Goal: Connect with others: Connect with others

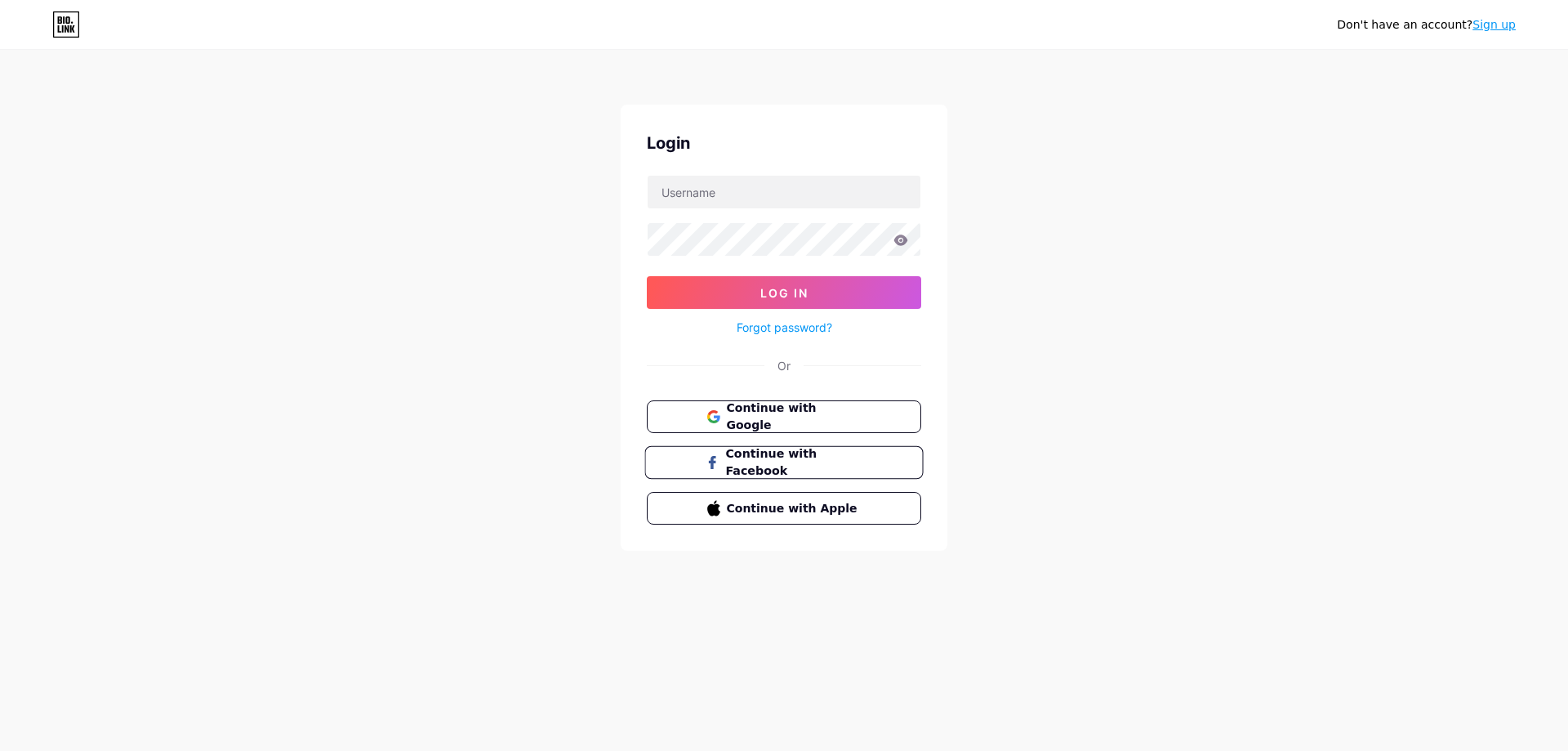
click at [818, 456] on span "Continue with Facebook" at bounding box center [793, 463] width 136 height 35
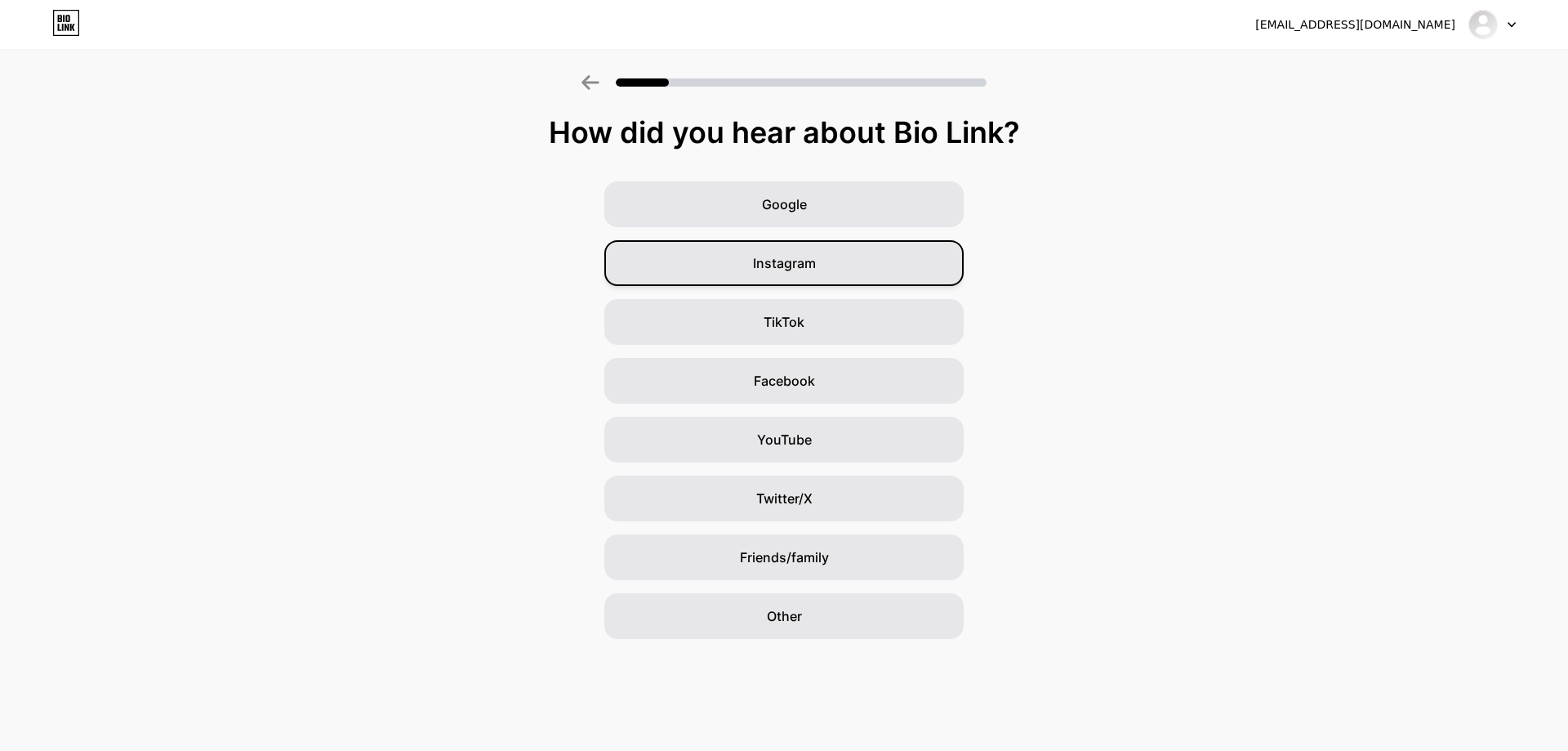
click at [738, 260] on div "Instagram" at bounding box center [784, 263] width 359 height 46
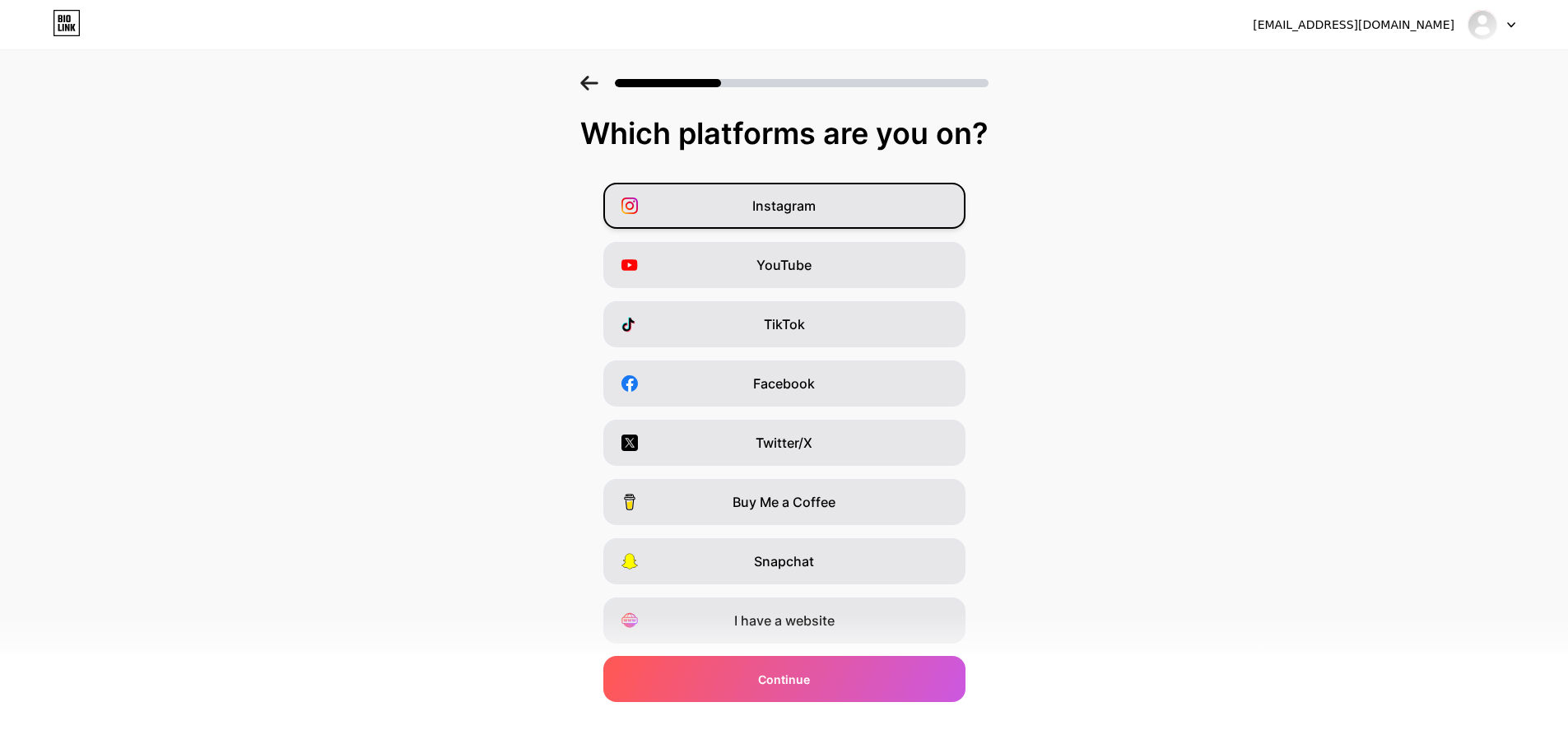
click at [752, 204] on div "Instagram" at bounding box center [784, 206] width 362 height 46
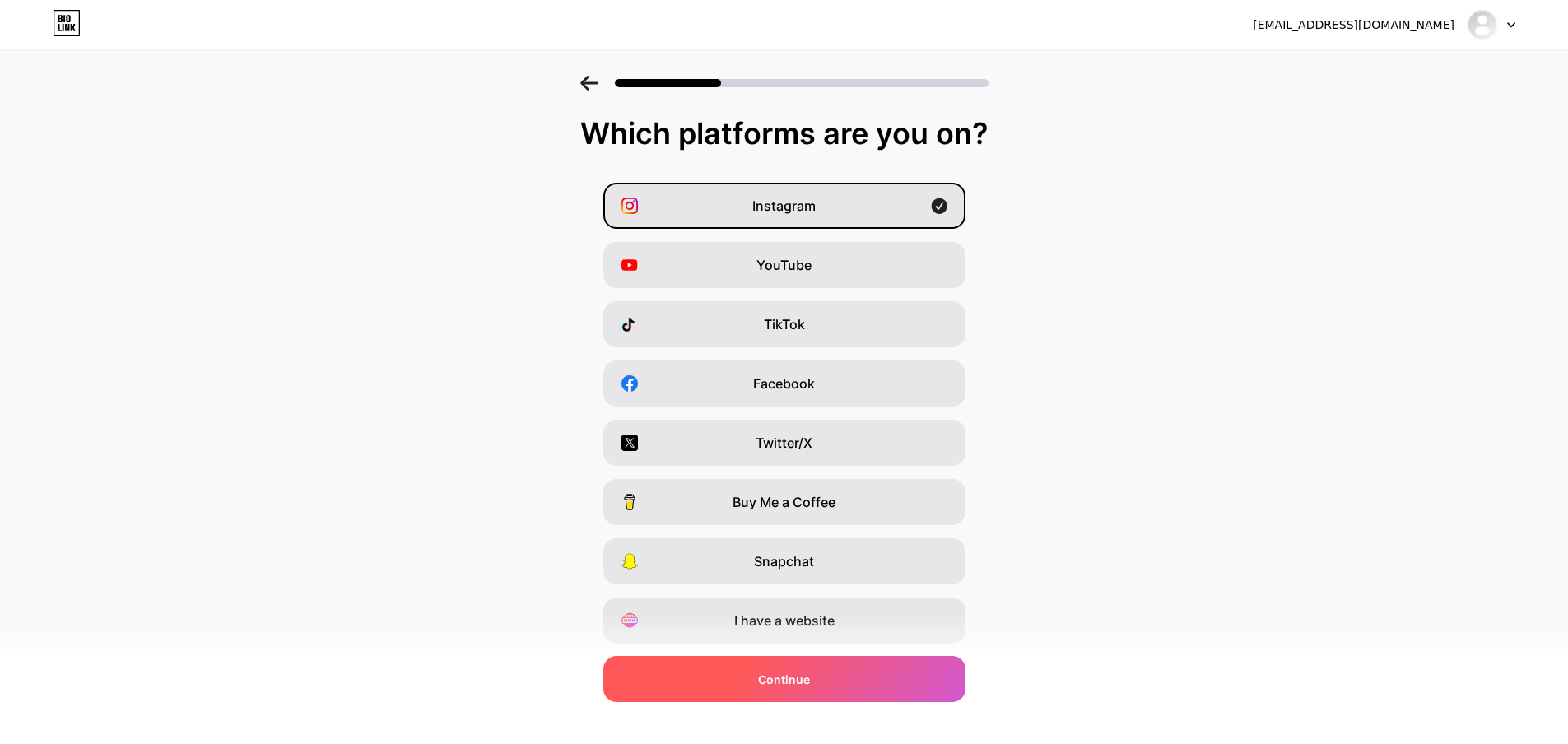
click at [793, 685] on span "Continue" at bounding box center [784, 679] width 51 height 17
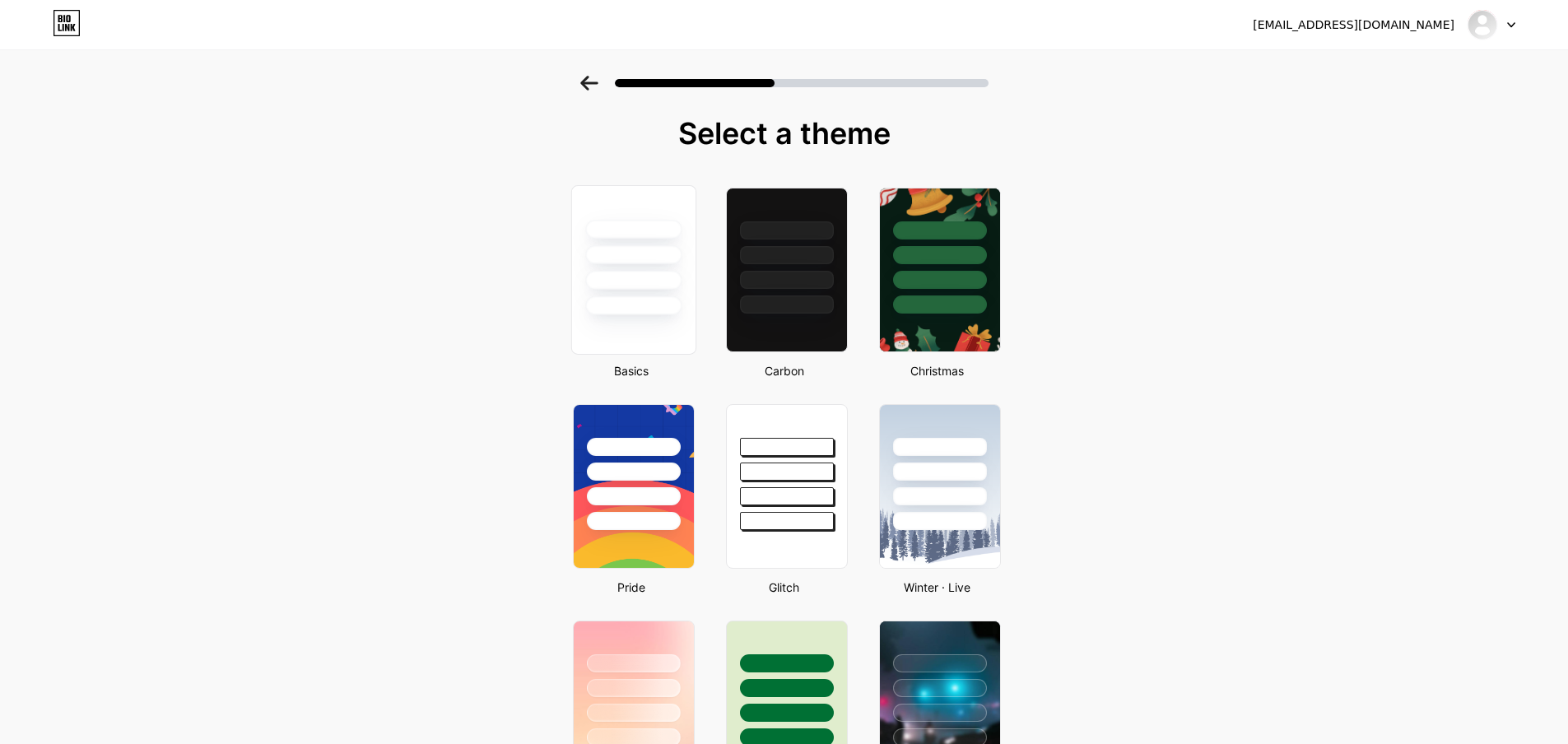
click at [628, 305] on div at bounding box center [633, 305] width 96 height 19
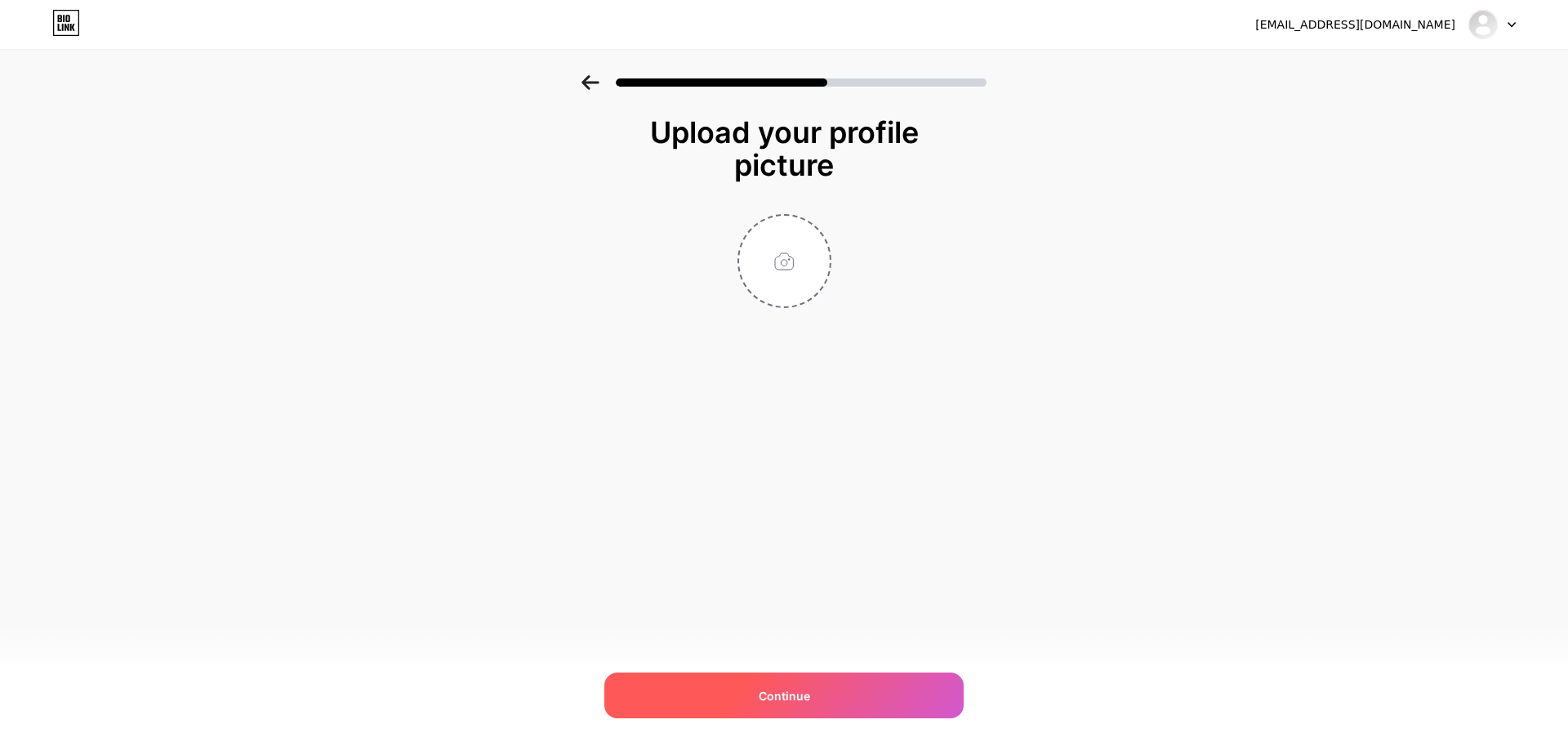
click at [787, 693] on span "Continue" at bounding box center [784, 696] width 51 height 17
